Goal: Task Accomplishment & Management: Use online tool/utility

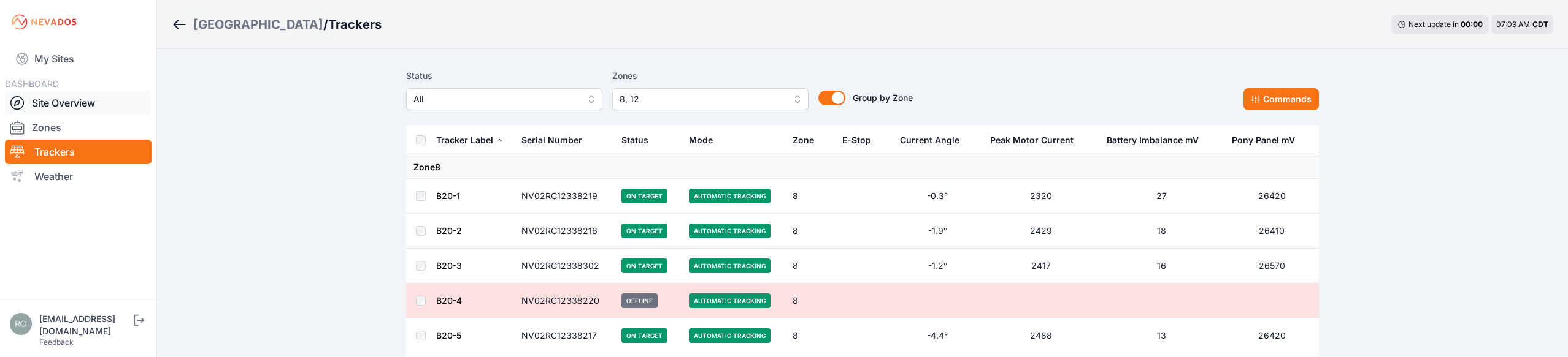
click at [27, 101] on div at bounding box center [21, 103] width 22 height 15
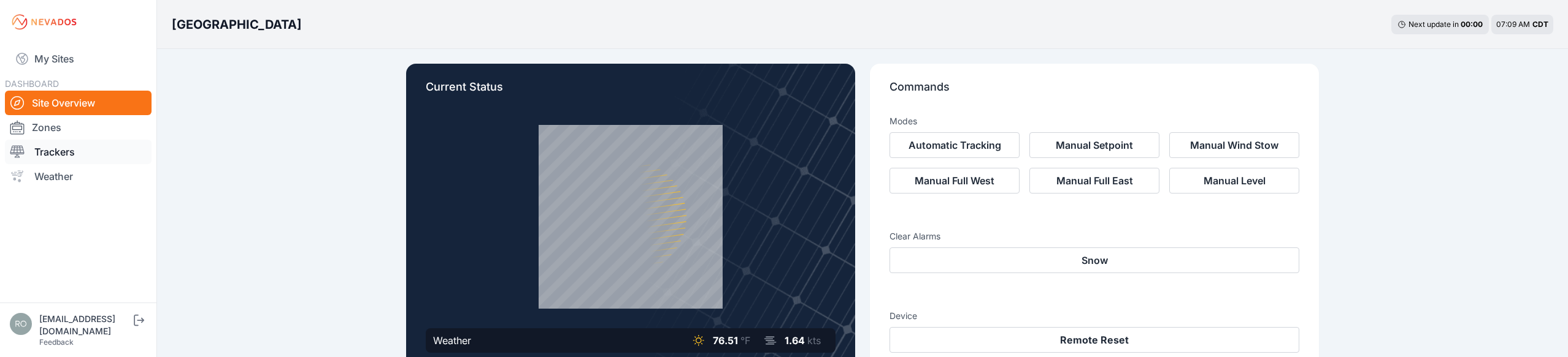
click at [23, 149] on icon at bounding box center [17, 152] width 15 height 15
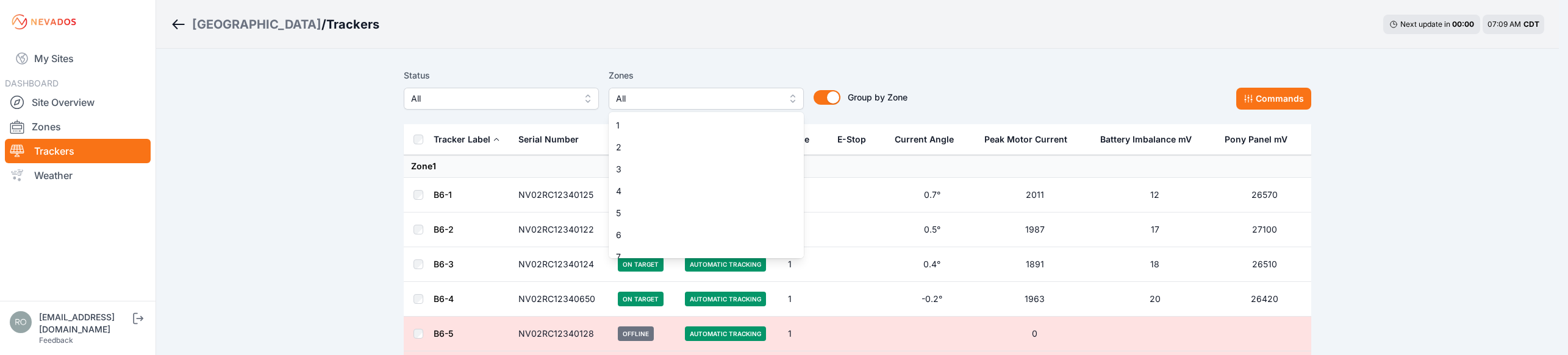
click at [791, 97] on button "All" at bounding box center [706, 99] width 195 height 22
click at [646, 183] on span "12" at bounding box center [698, 179] width 166 height 12
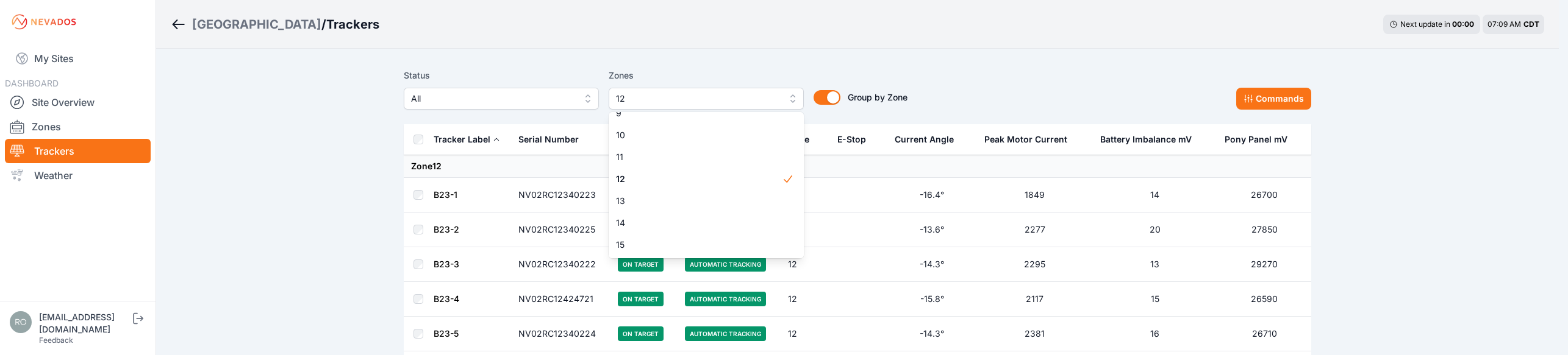
click at [1069, 69] on div "Status All Zones 12 1 2 3 4 5 6 7 8 9 10 11 12 13 14 15 Group by Zone Group by …" at bounding box center [857, 89] width 908 height 41
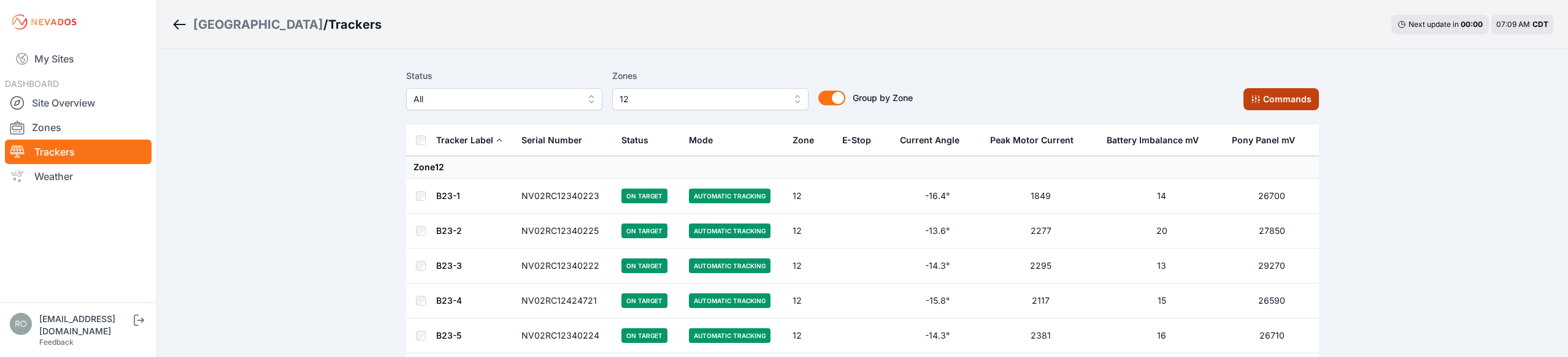
click at [1281, 109] on button "Commands" at bounding box center [1280, 99] width 75 height 22
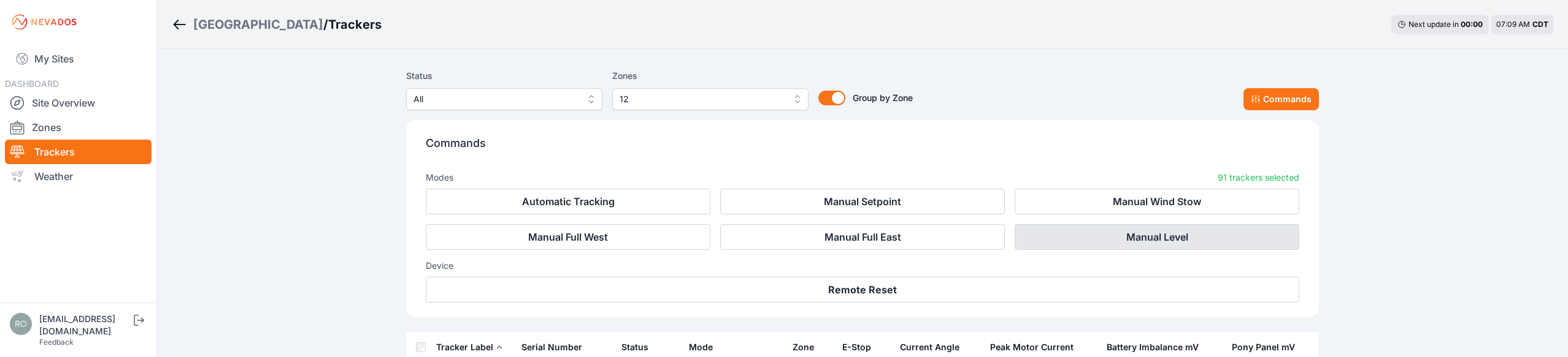
click at [1162, 233] on button "Manual Level" at bounding box center [1157, 237] width 284 height 26
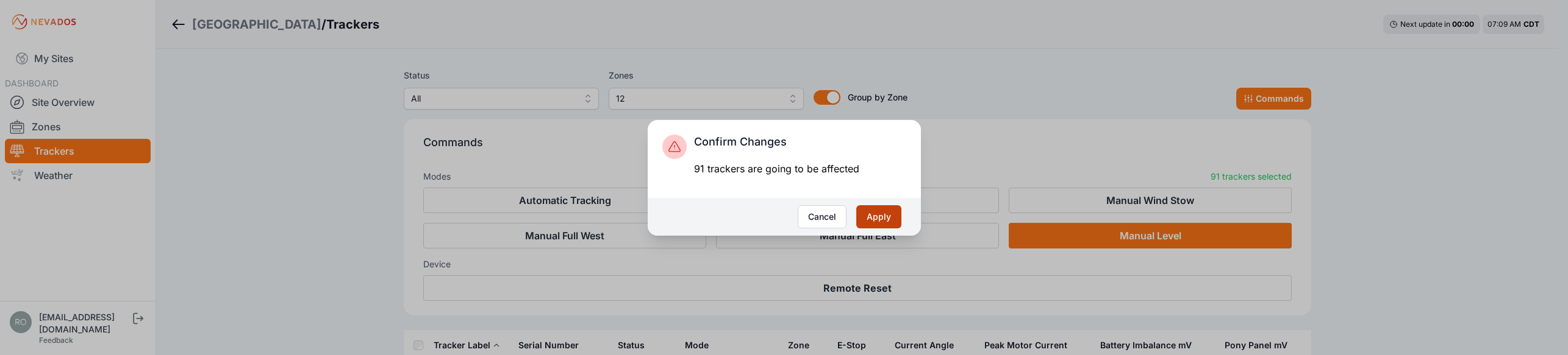
click at [876, 217] on button "Apply" at bounding box center [879, 217] width 45 height 23
